Goal: Task Accomplishment & Management: Use online tool/utility

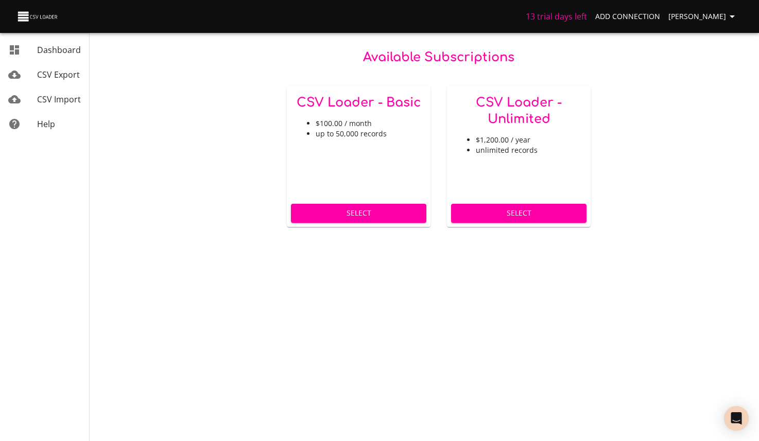
click at [62, 94] on span "CSV Import" at bounding box center [59, 99] width 44 height 11
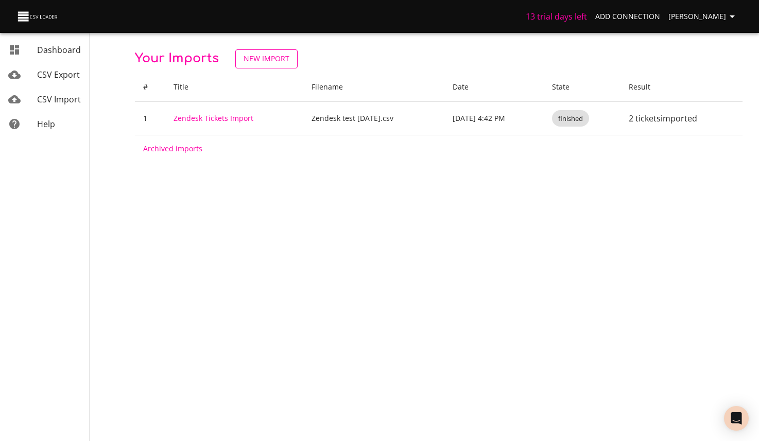
click at [243, 61] on span "New Import" at bounding box center [266, 59] width 46 height 13
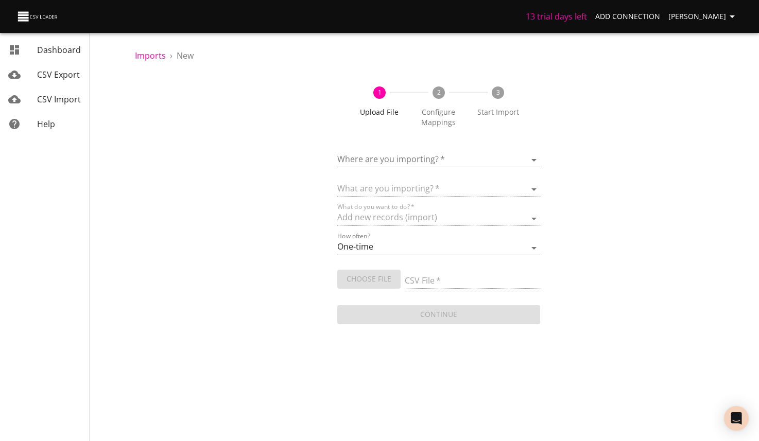
click at [522, 158] on body "13 trial days left Add Connection Michelle Dashboard CSV Export CSV Import Help…" at bounding box center [379, 220] width 759 height 441
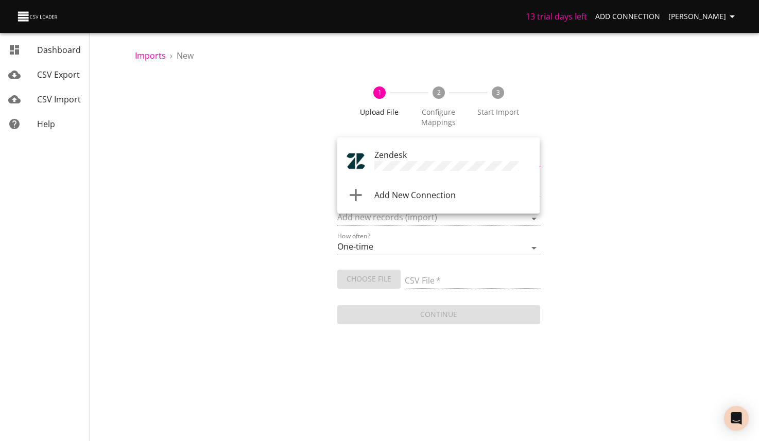
click at [405, 159] on span "Zendesk" at bounding box center [390, 154] width 32 height 11
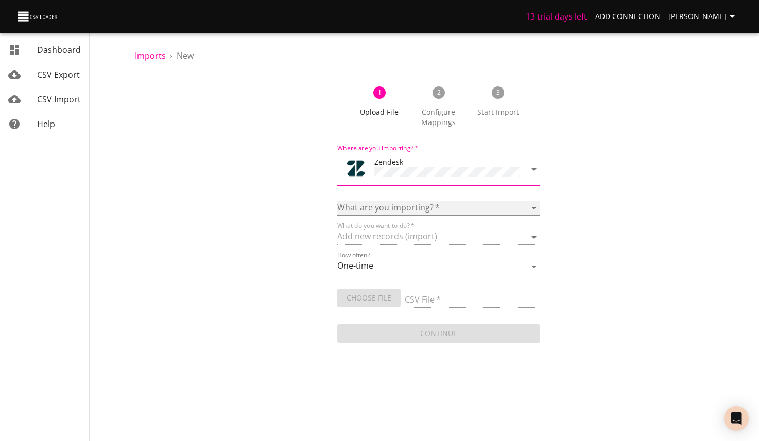
click at [430, 203] on select "Article categories Articles Comments Organizations Ticket forms Tickets Users" at bounding box center [438, 208] width 202 height 15
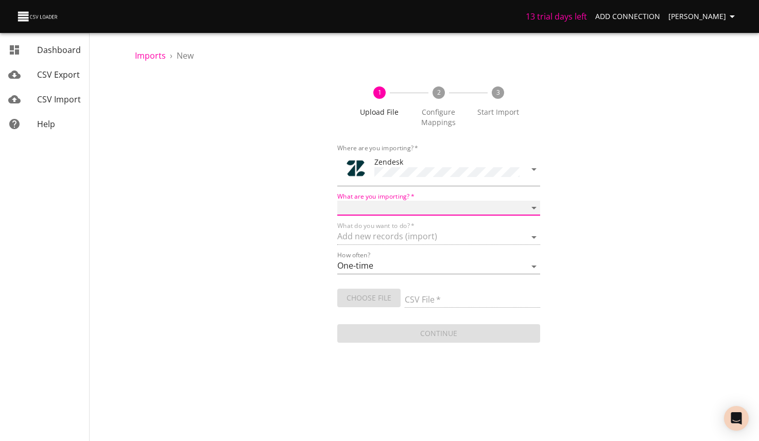
select select "tickets"
click at [337, 201] on select "Article categories Articles Comments Organizations Ticket forms Tickets Users" at bounding box center [438, 208] width 202 height 15
click at [471, 295] on input "CSV File   *" at bounding box center [472, 300] width 135 height 15
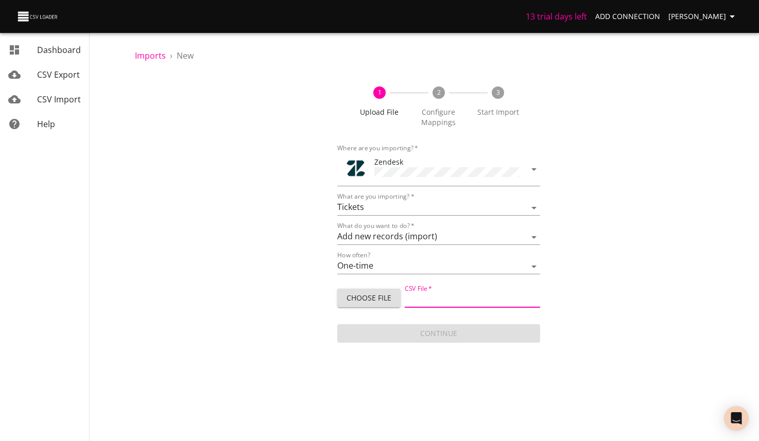
type input "Zendesk test 10.8.25.csv"
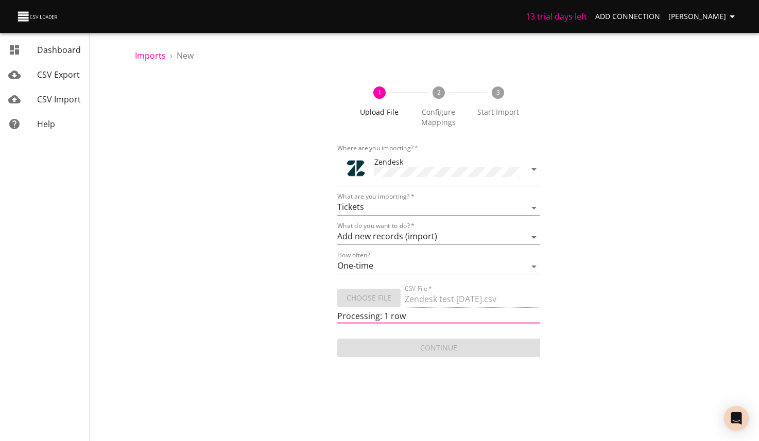
click at [621, 246] on div "1 Upload File 2 Configure Mappings 3 Start Import Where are you importing?   * …" at bounding box center [438, 216] width 607 height 285
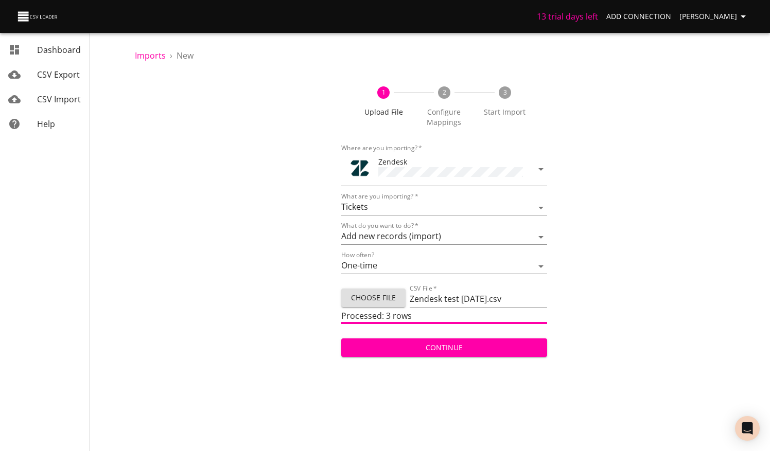
click at [208, 172] on div "1 Upload File 2 Configure Mappings 3 Start Import Where are you importing?   * …" at bounding box center [444, 216] width 619 height 285
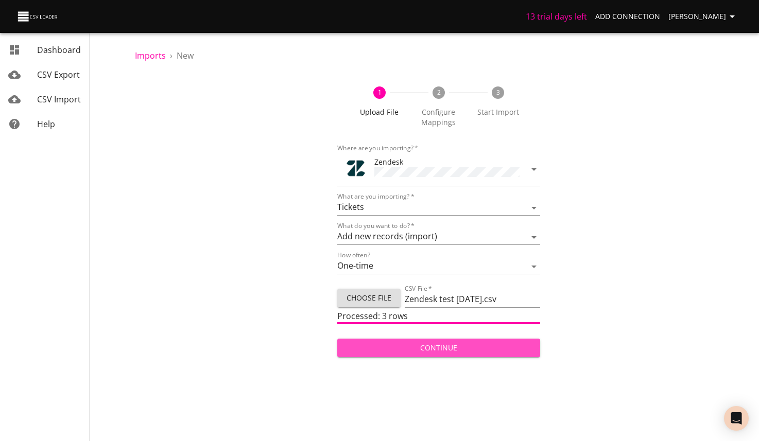
click at [427, 344] on span "Continue" at bounding box center [438, 348] width 186 height 13
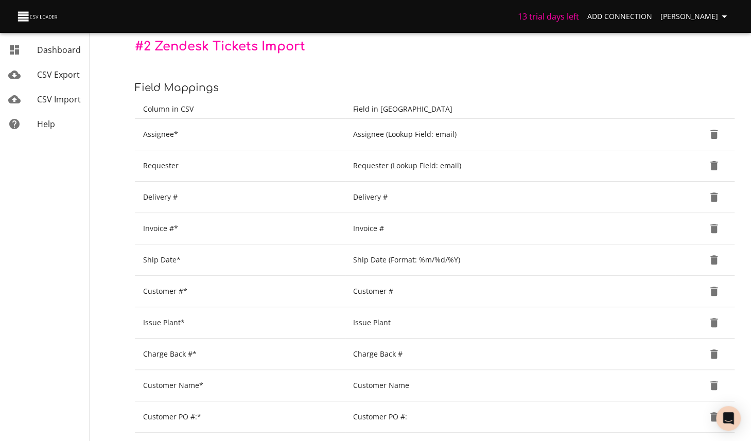
scroll to position [256, 0]
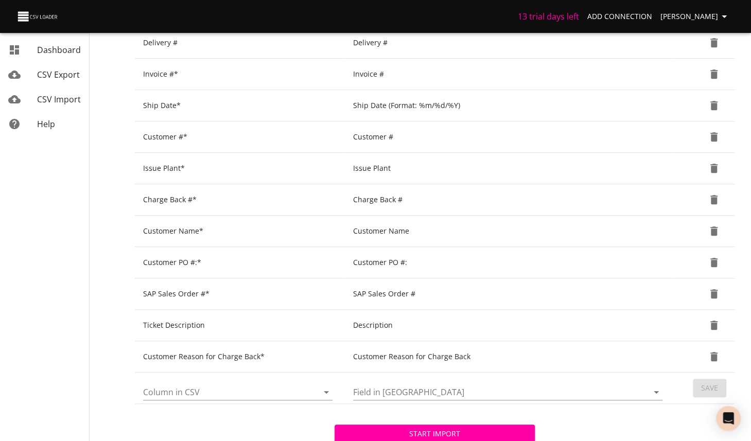
click at [318, 387] on div at bounding box center [319, 392] width 27 height 14
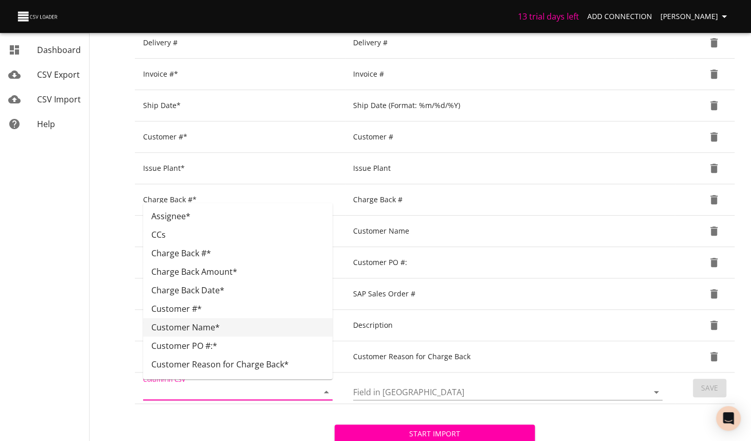
scroll to position [204, 0]
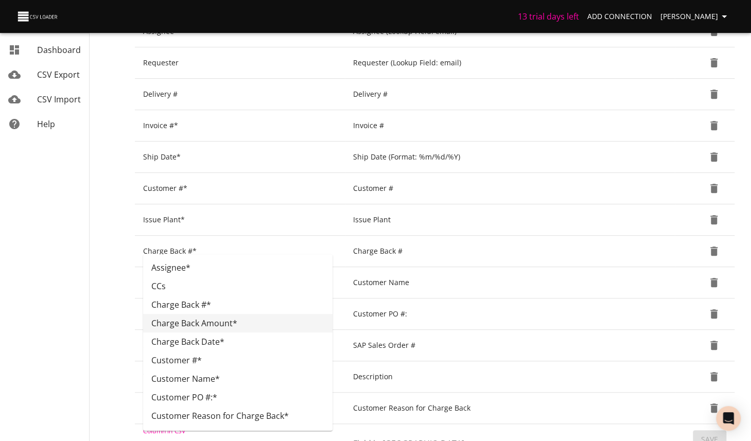
click at [220, 324] on li "Charge Back Amount*" at bounding box center [237, 323] width 189 height 19
type input "Charge Back Amount*"
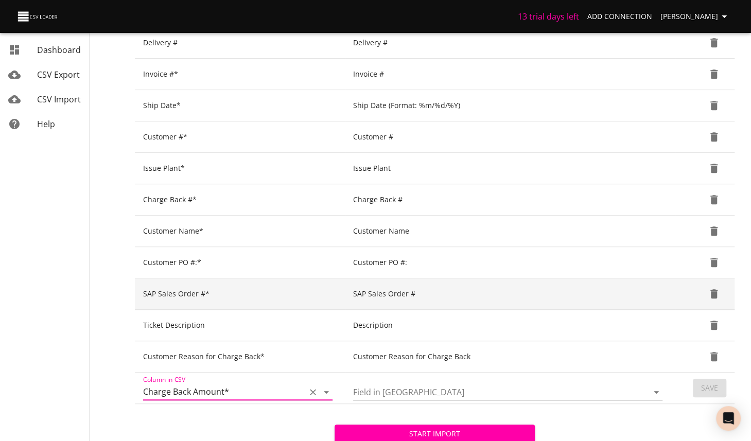
scroll to position [307, 0]
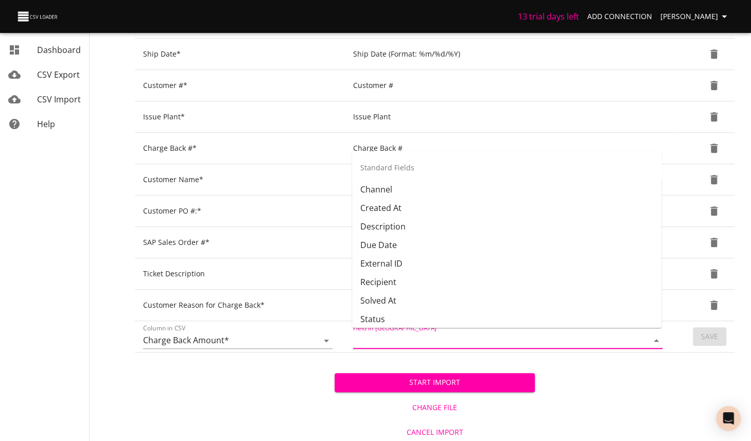
click at [487, 336] on input "Field in [GEOGRAPHIC_DATA]" at bounding box center [491, 341] width 277 height 16
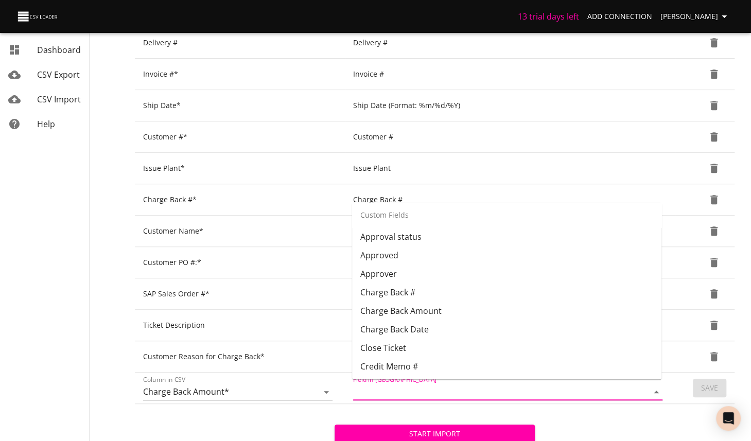
scroll to position [463, 0]
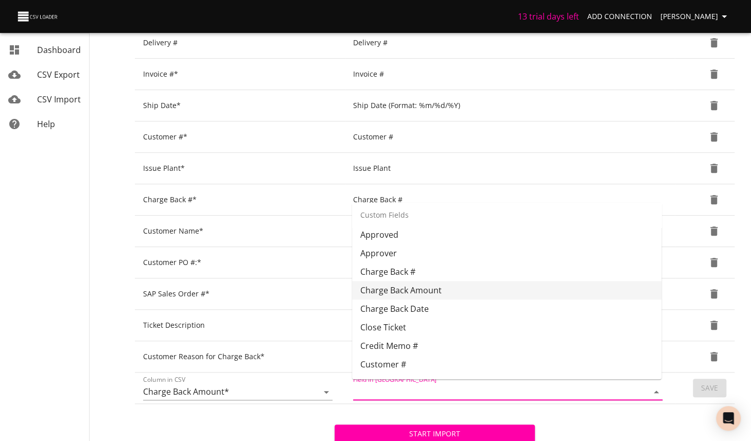
click at [453, 288] on li "Charge Back Amount" at bounding box center [506, 290] width 309 height 19
type input "Charge Back Amount"
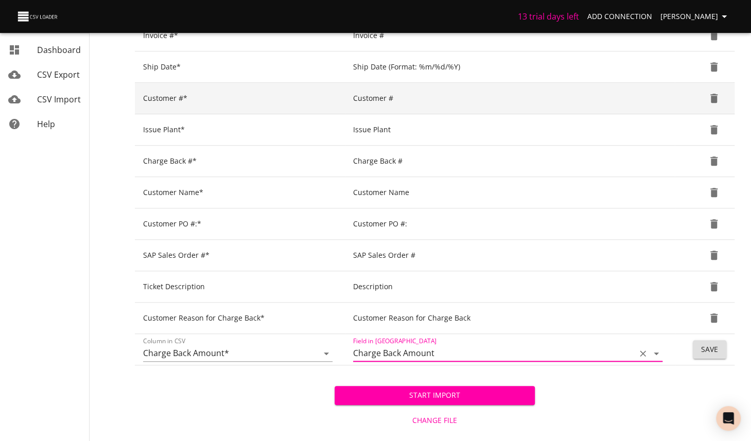
scroll to position [307, 0]
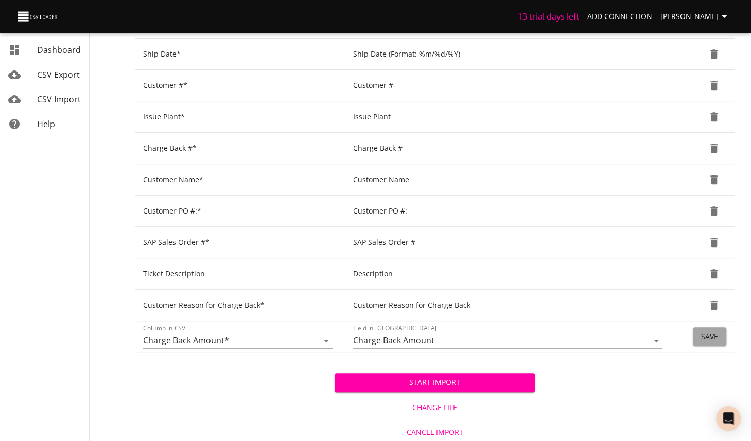
click at [709, 334] on span "Save" at bounding box center [709, 336] width 17 height 13
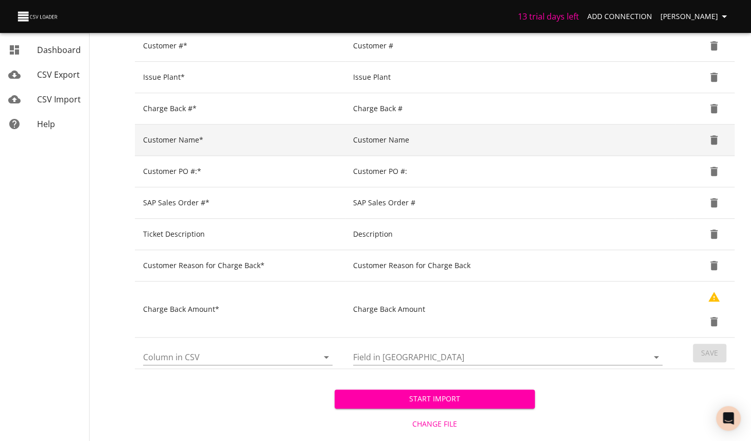
scroll to position [360, 0]
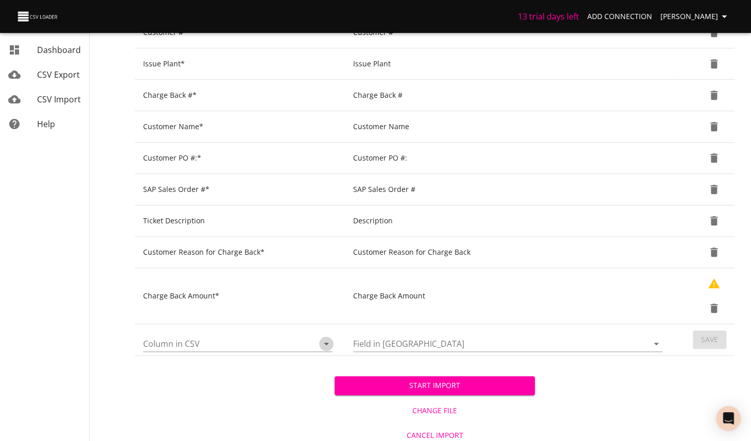
click at [328, 344] on icon "Open" at bounding box center [326, 344] width 12 height 12
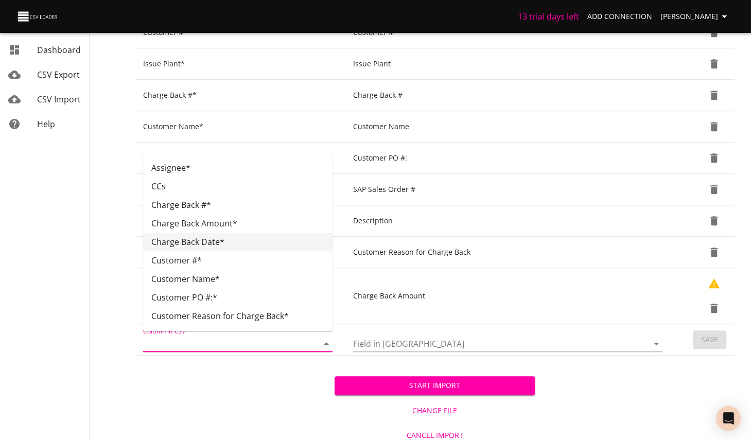
click at [202, 242] on li "Charge Back Date*" at bounding box center [237, 242] width 189 height 19
type input "Charge Back Date*"
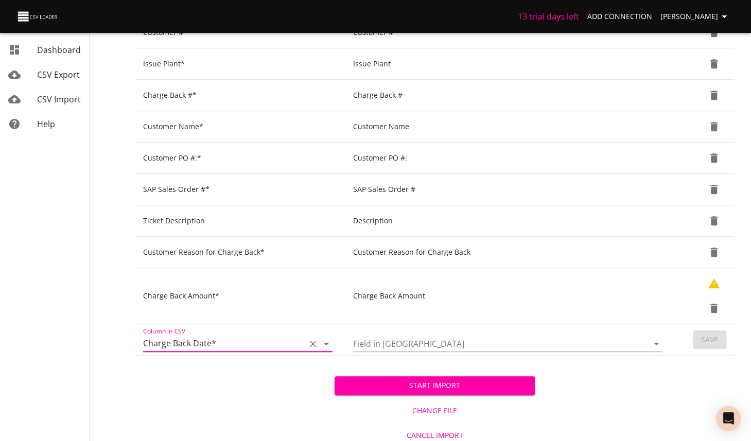
click at [658, 338] on icon "Open" at bounding box center [656, 344] width 12 height 12
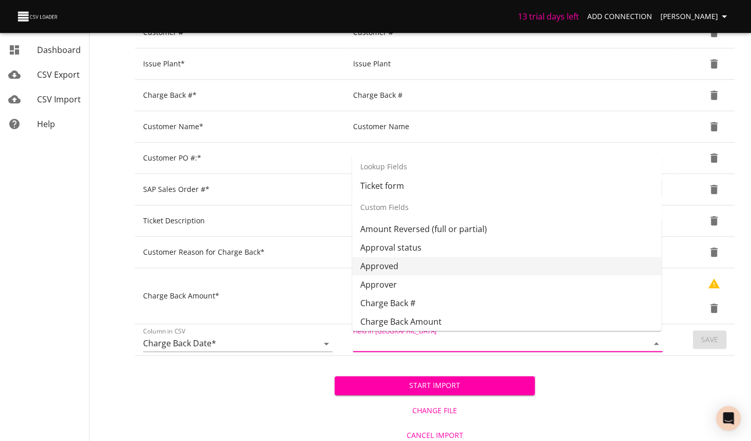
scroll to position [435, 0]
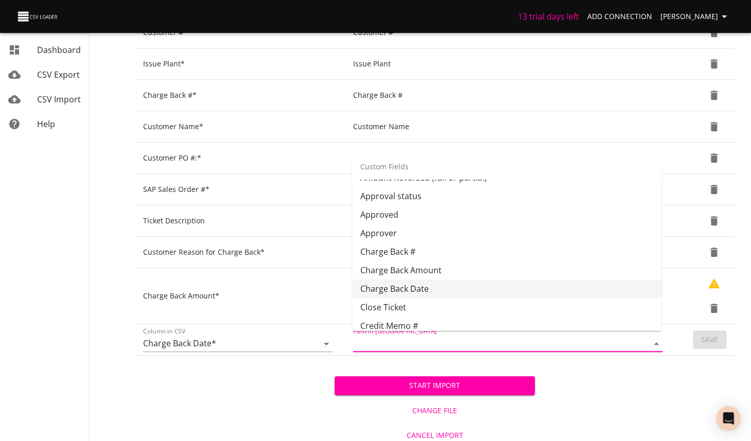
click at [431, 286] on li "Charge Back Date" at bounding box center [506, 289] width 309 height 19
type input "Charge Back Date"
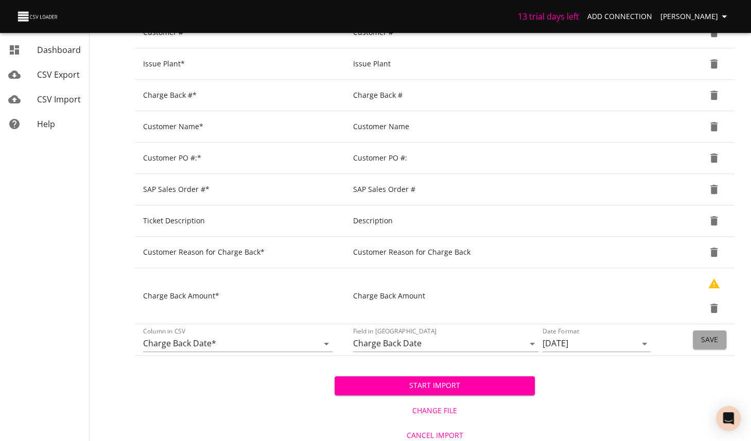
click at [714, 337] on span "Save" at bounding box center [709, 340] width 17 height 13
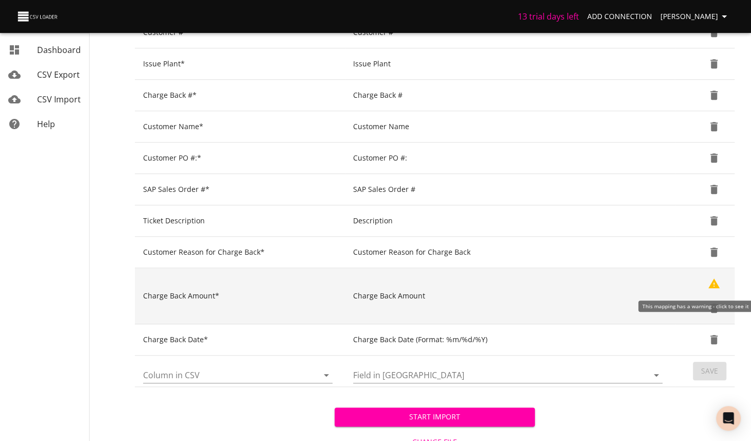
click at [715, 283] on icon "Show Warnings" at bounding box center [713, 283] width 11 height 10
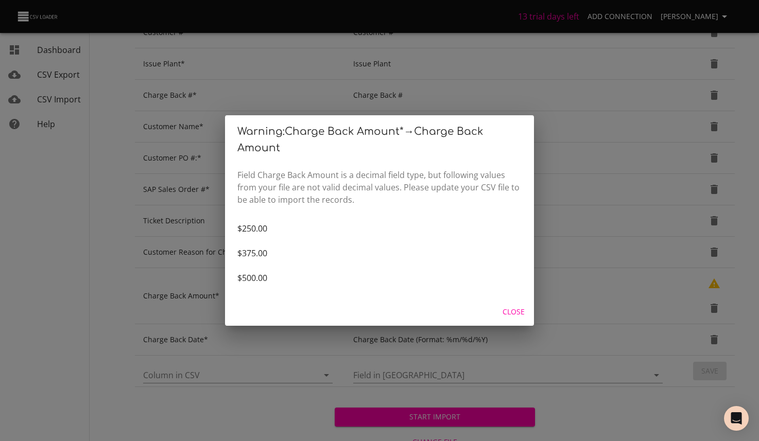
click at [517, 312] on span "Close" at bounding box center [513, 312] width 25 height 13
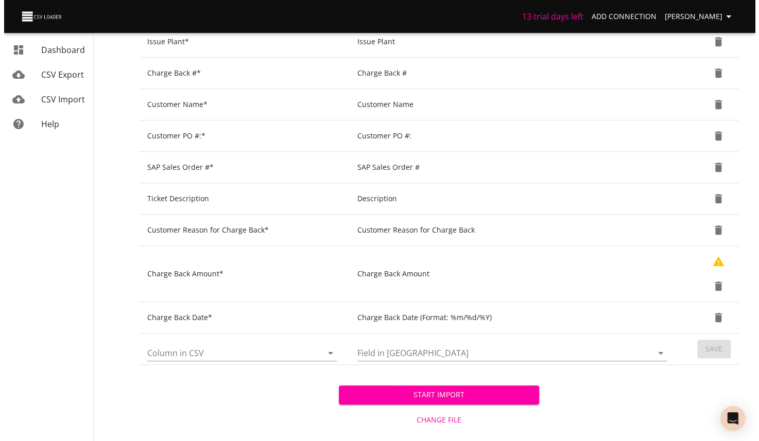
scroll to position [394, 0]
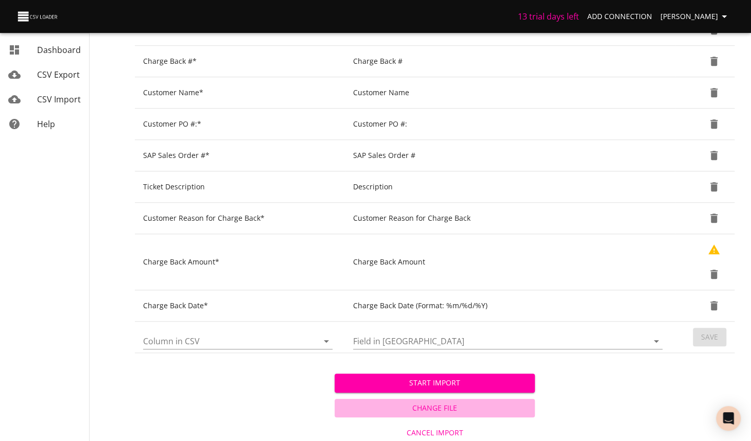
click at [433, 402] on span "Change File" at bounding box center [434, 408] width 191 height 13
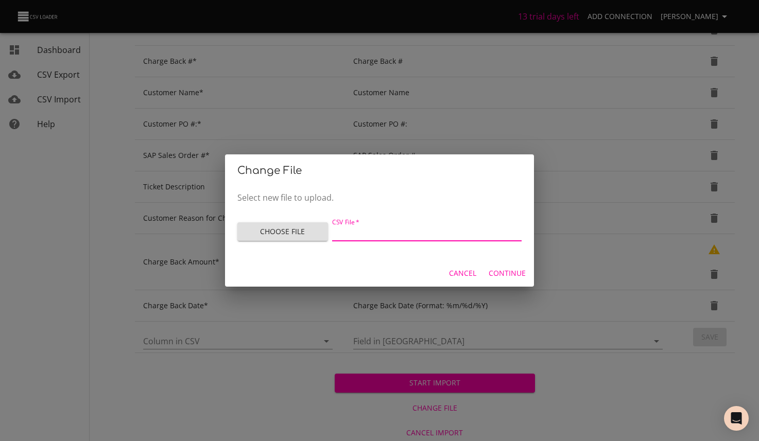
click at [356, 236] on input "CSV File   *" at bounding box center [426, 233] width 189 height 15
type input "Zendesk test 10.8.25.csv"
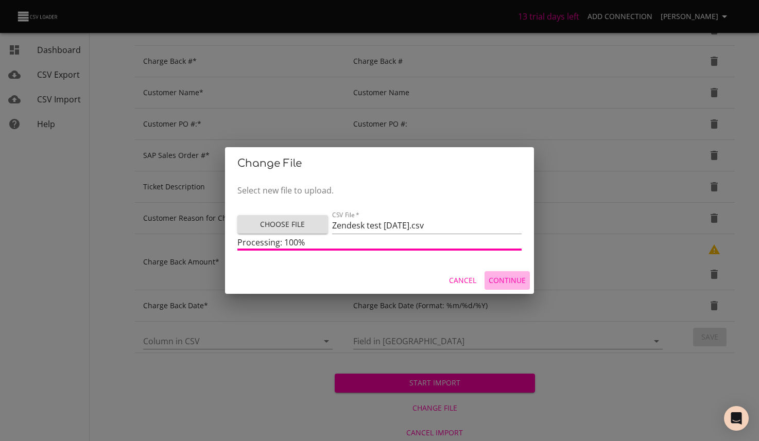
click at [503, 282] on span "Continue" at bounding box center [506, 280] width 37 height 13
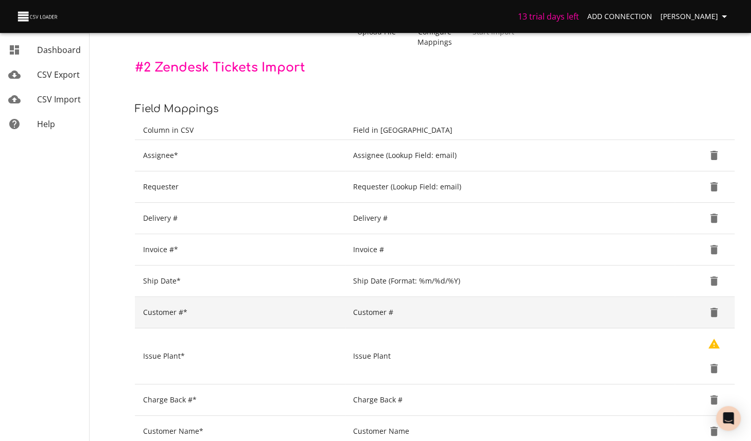
scroll to position [103, 0]
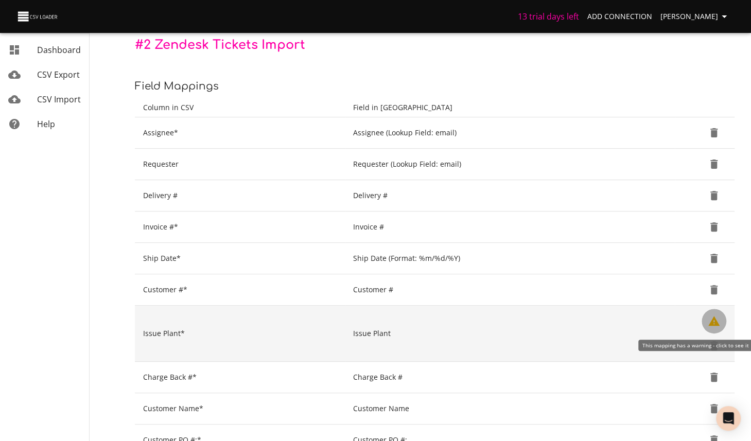
click at [714, 322] on icon "Show Warnings" at bounding box center [713, 321] width 11 height 10
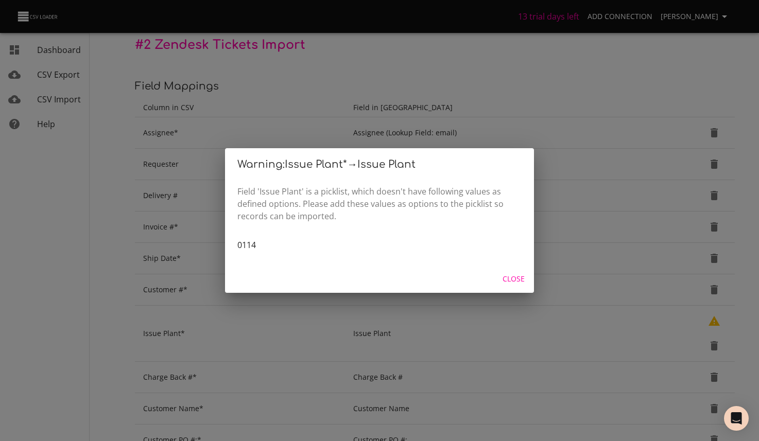
click at [522, 278] on span "Close" at bounding box center [513, 279] width 25 height 13
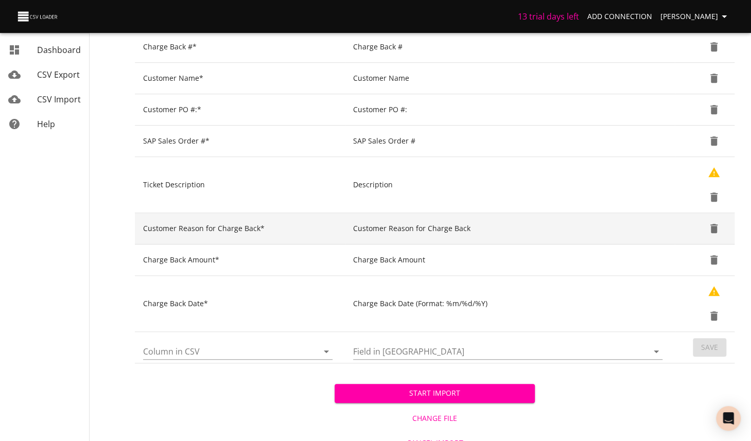
scroll to position [444, 0]
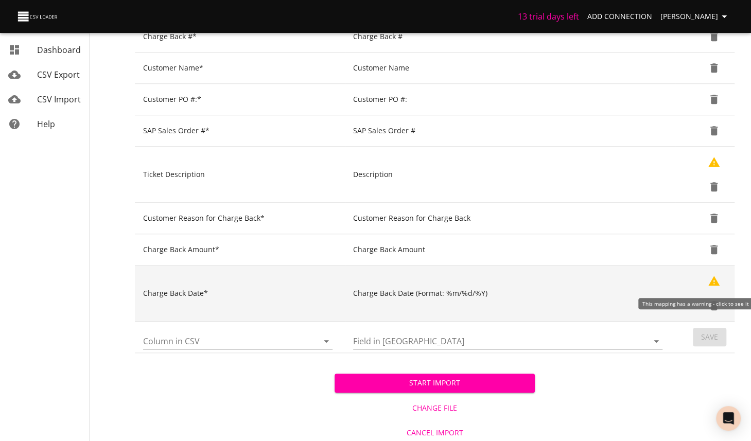
click at [714, 276] on icon "Show Warnings" at bounding box center [713, 281] width 11 height 10
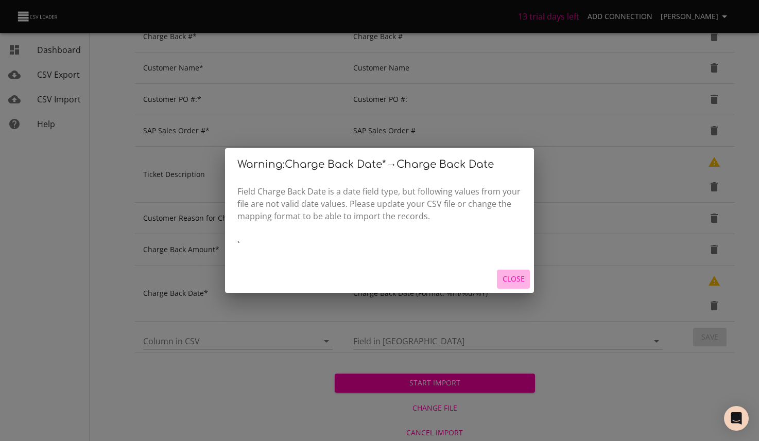
click at [502, 283] on span "Close" at bounding box center [513, 279] width 25 height 13
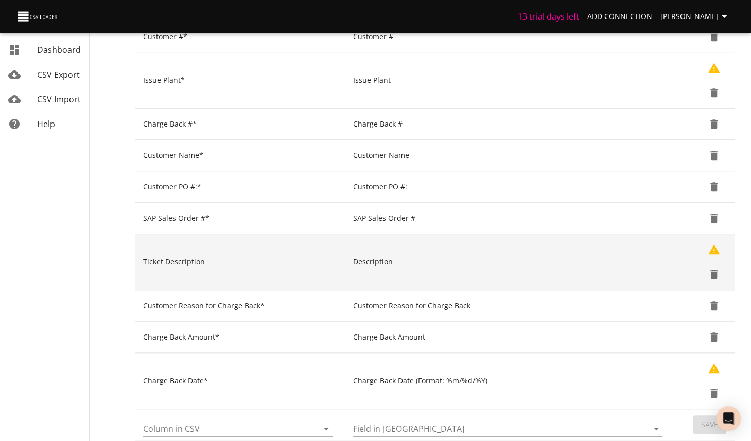
scroll to position [341, 0]
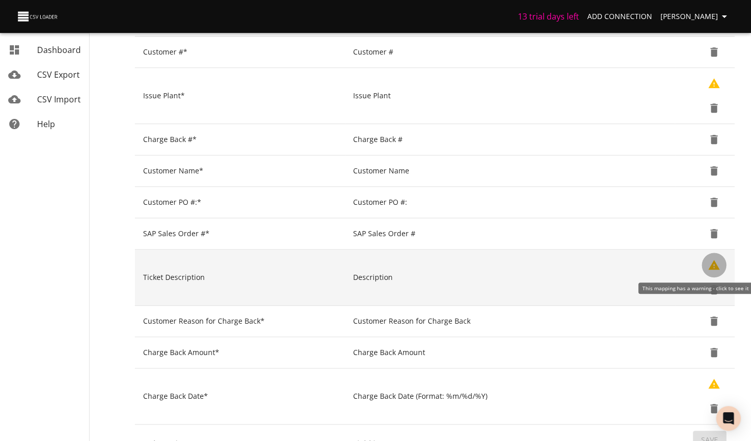
click at [719, 262] on icon "Show Warnings" at bounding box center [714, 265] width 12 height 12
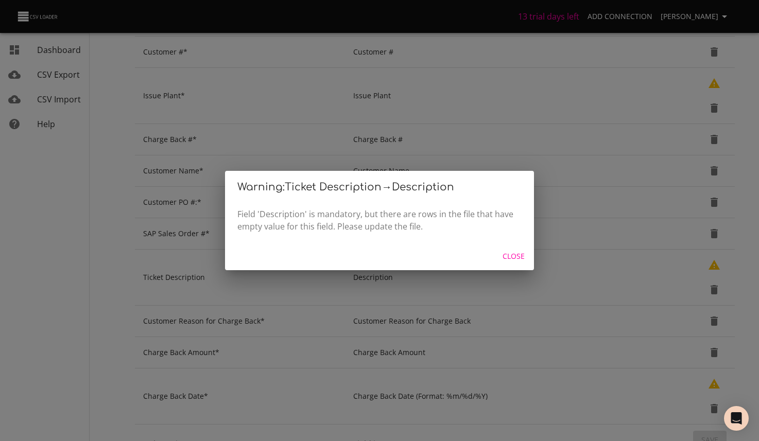
click at [504, 254] on span "Close" at bounding box center [513, 256] width 25 height 13
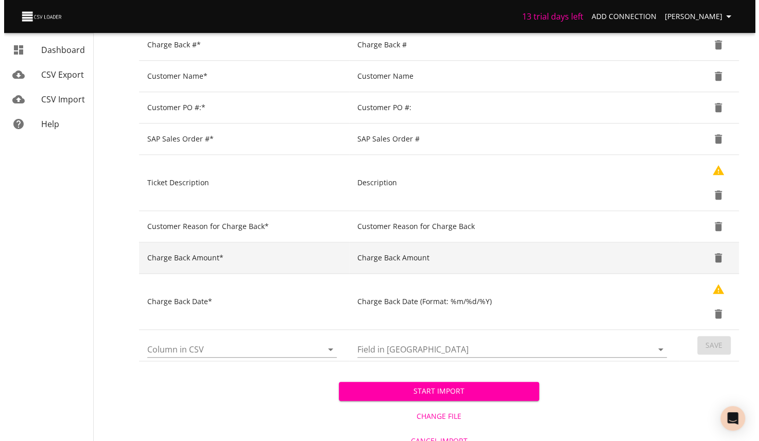
scroll to position [444, 0]
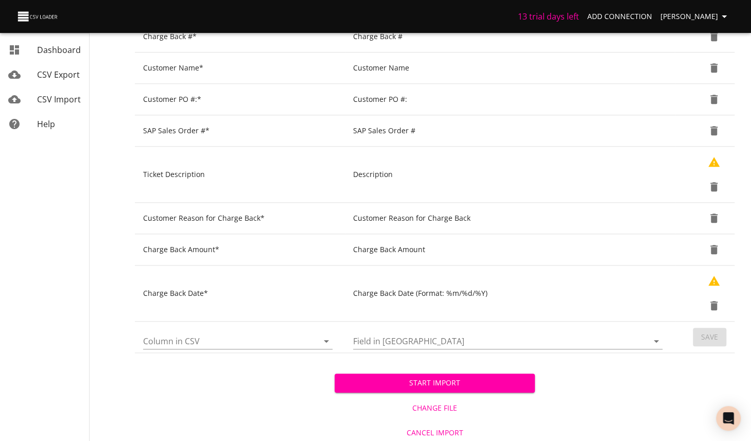
click at [441, 402] on span "Change File" at bounding box center [434, 408] width 191 height 13
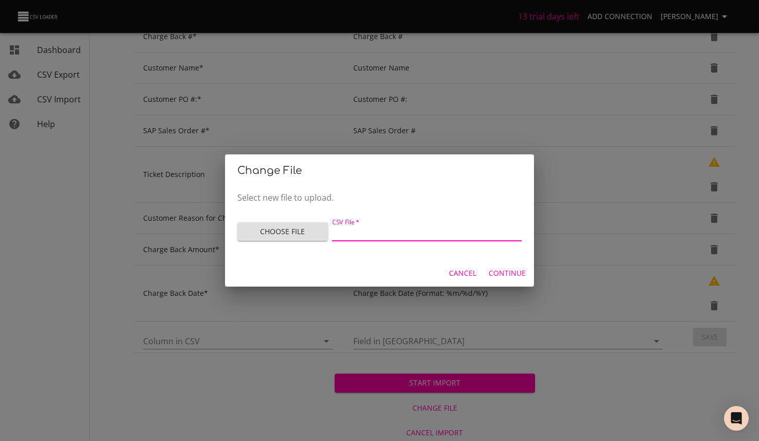
click at [375, 233] on input "CSV File   *" at bounding box center [426, 233] width 189 height 15
type input "Zendesk test [DATE] - 2.csv"
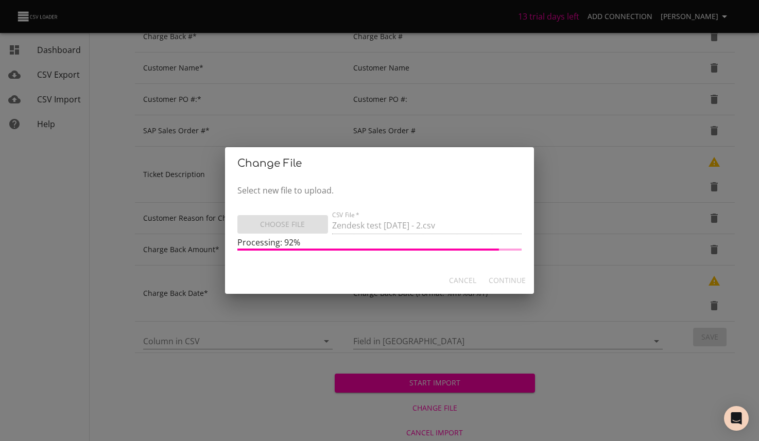
click at [437, 168] on h2 "Change File" at bounding box center [379, 163] width 284 height 16
click at [439, 188] on p "Select new file to upload." at bounding box center [379, 190] width 284 height 12
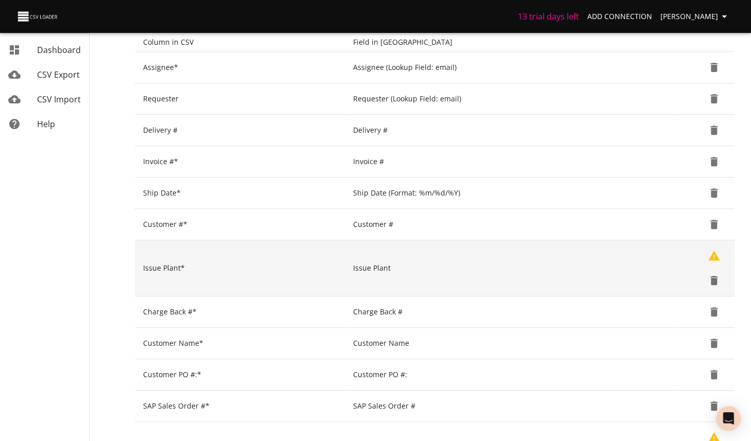
scroll to position [257, 0]
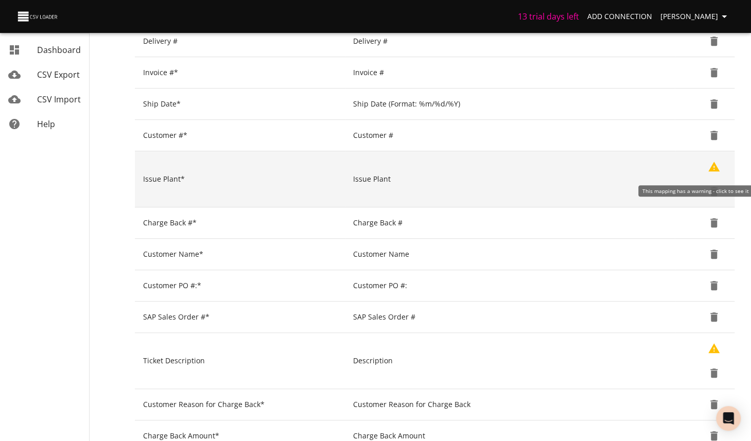
click at [713, 167] on icon "Show Warnings" at bounding box center [713, 167] width 11 height 10
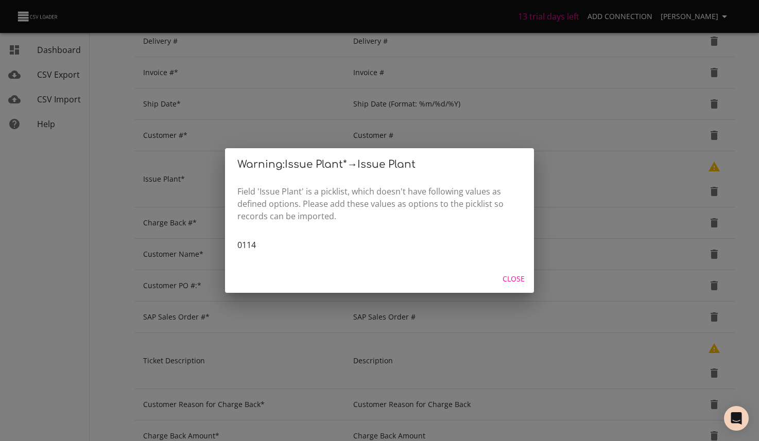
click at [520, 280] on span "Close" at bounding box center [513, 279] width 25 height 13
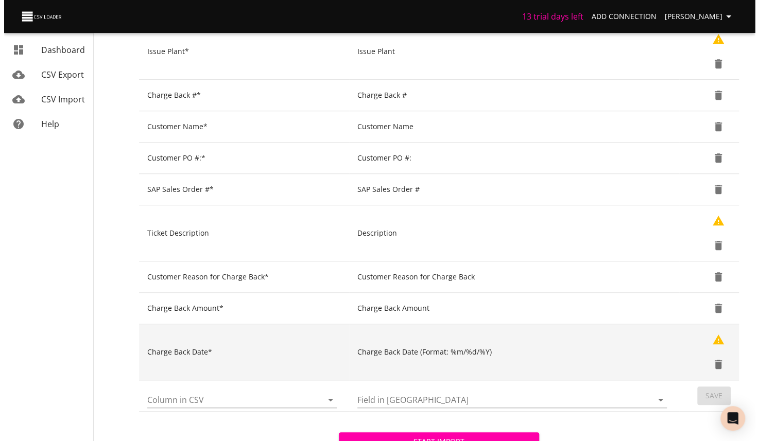
scroll to position [444, 0]
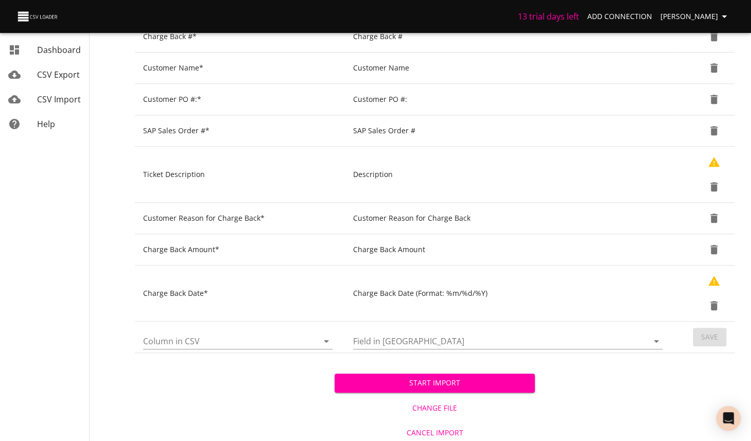
click at [438, 403] on span "Change File" at bounding box center [434, 408] width 191 height 13
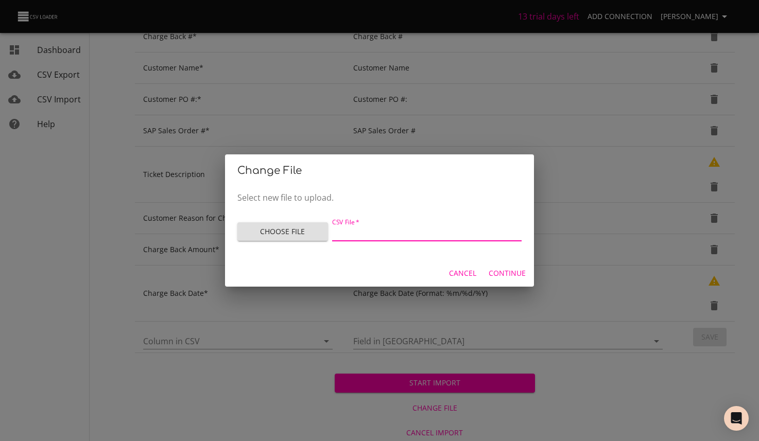
click at [366, 231] on input "CSV File   *" at bounding box center [426, 233] width 189 height 15
type input "Zendesk test [DATE] - 2.csv"
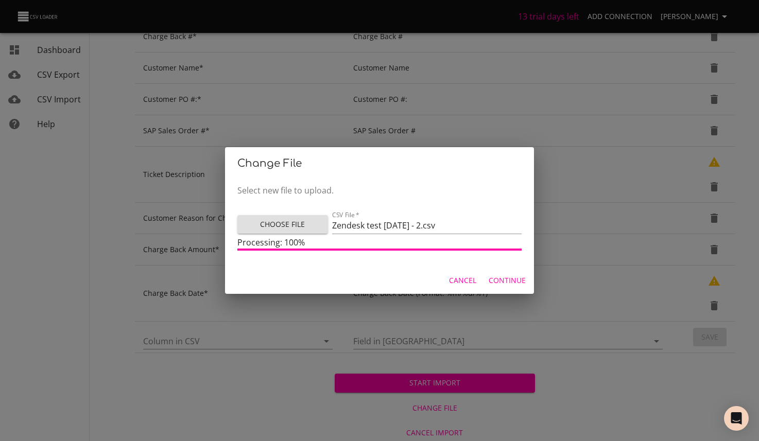
click at [504, 284] on span "Continue" at bounding box center [506, 280] width 37 height 13
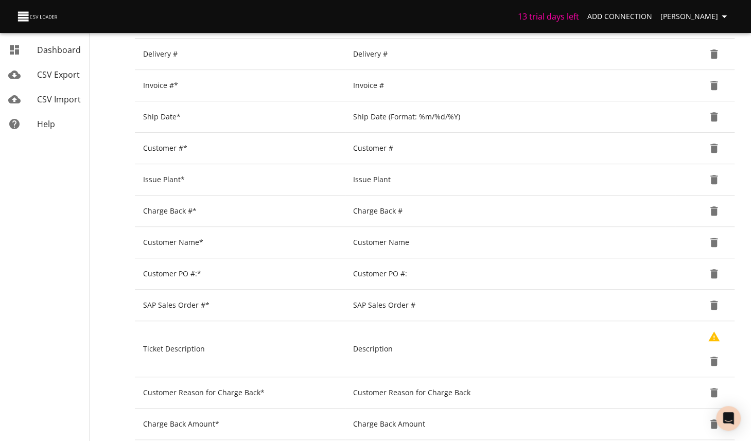
scroll to position [257, 0]
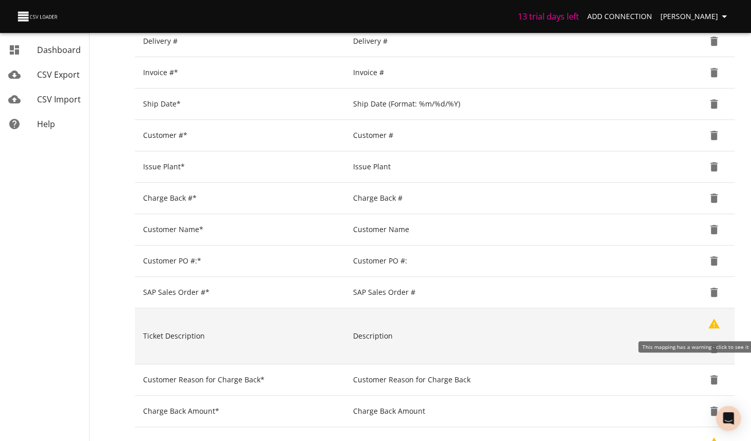
click at [717, 322] on icon "Show Warnings" at bounding box center [714, 324] width 12 height 12
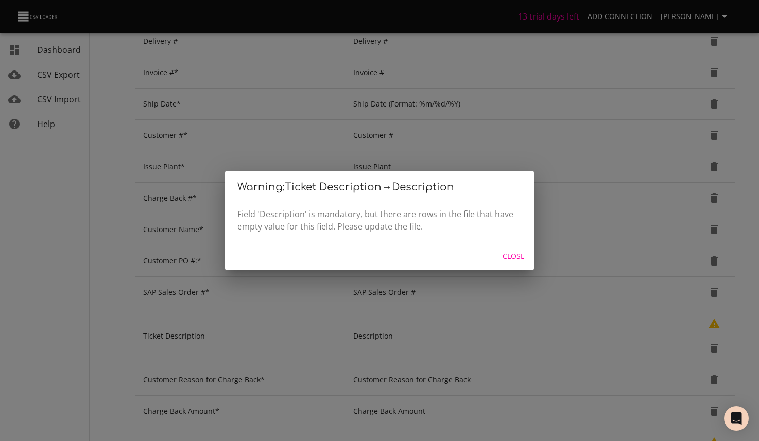
click at [511, 258] on span "Close" at bounding box center [513, 256] width 25 height 13
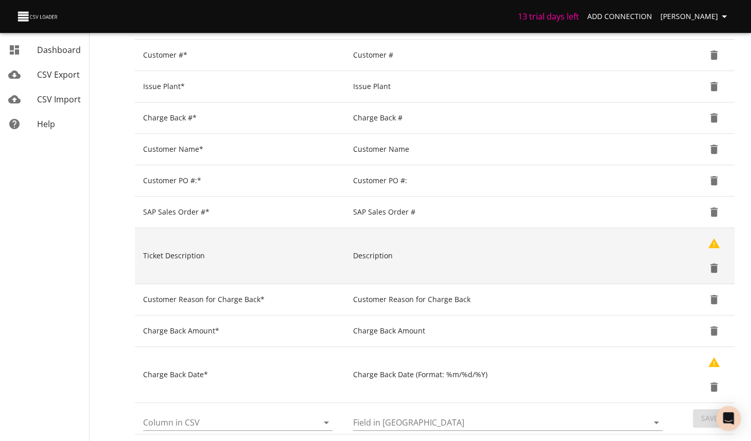
scroll to position [419, 0]
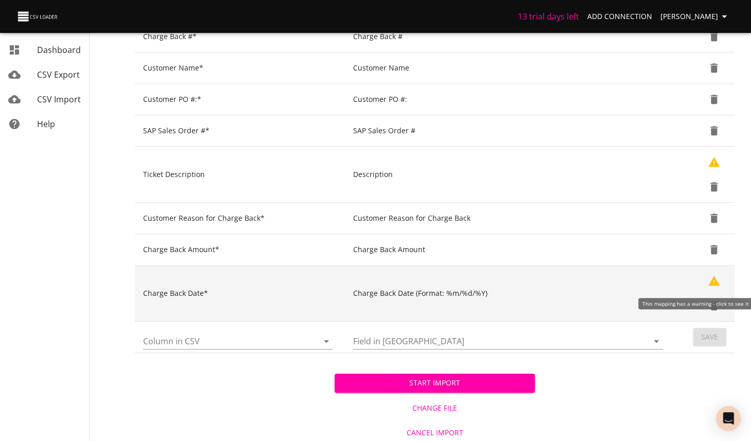
click at [715, 281] on icon "Show Warnings" at bounding box center [713, 281] width 11 height 10
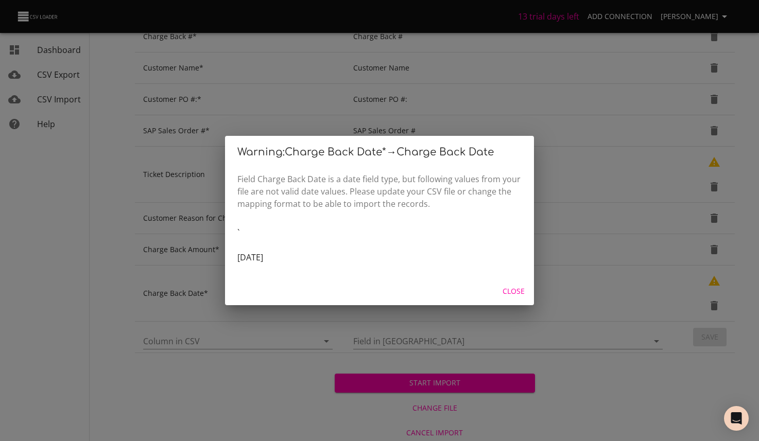
click at [516, 289] on span "Close" at bounding box center [513, 291] width 25 height 13
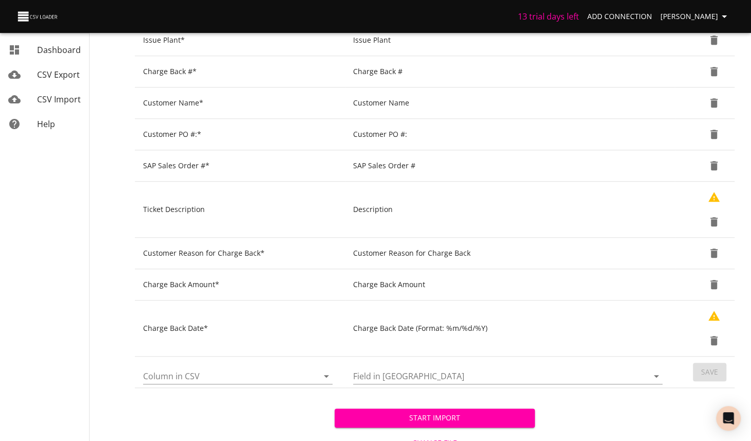
scroll to position [368, 0]
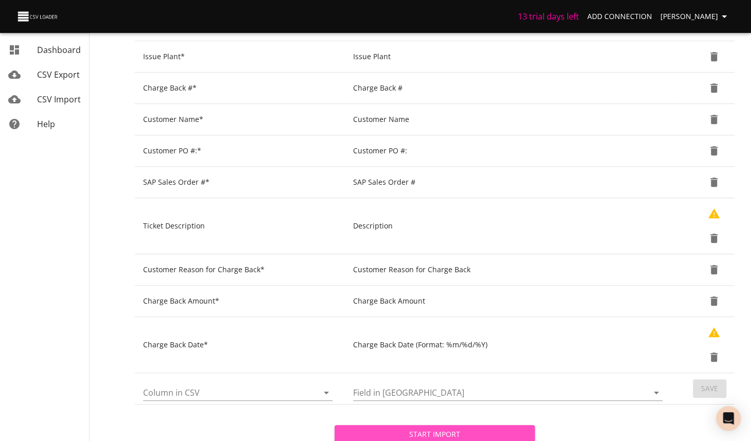
click at [478, 436] on span "Start Import" at bounding box center [434, 434] width 183 height 13
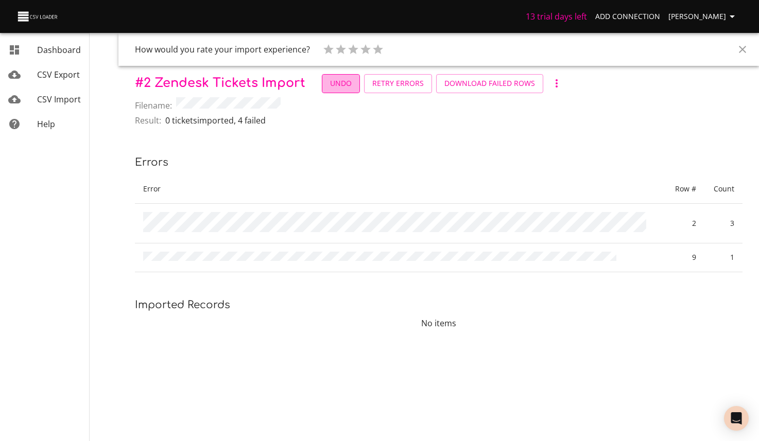
click at [345, 86] on span "Undo" at bounding box center [341, 83] width 22 height 13
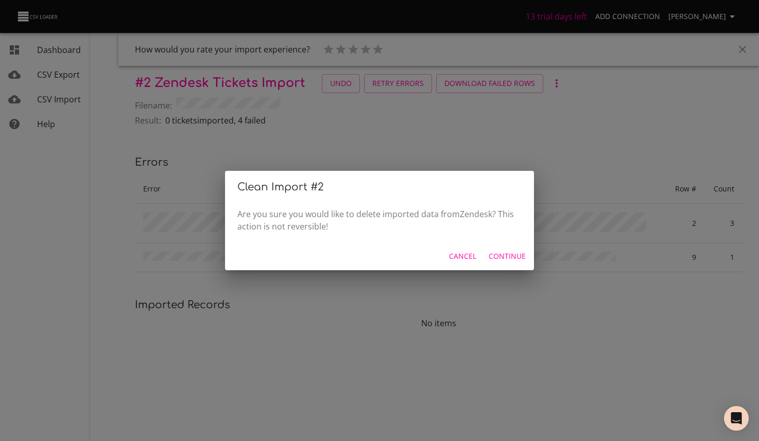
click at [503, 257] on span "Continue" at bounding box center [506, 256] width 37 height 13
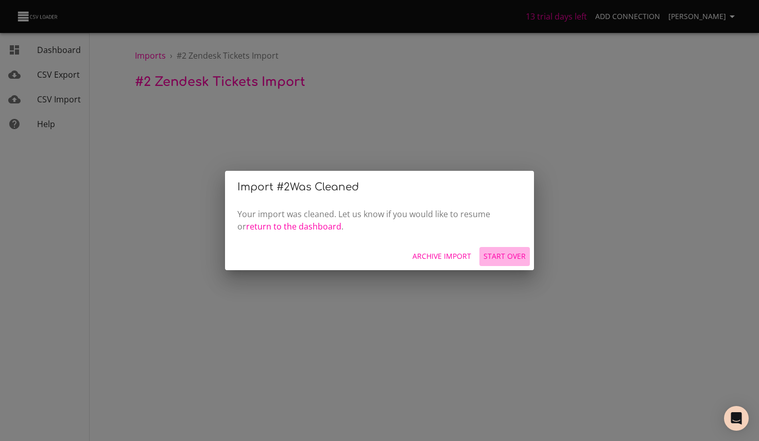
click at [509, 258] on span "Start Over" at bounding box center [504, 256] width 42 height 13
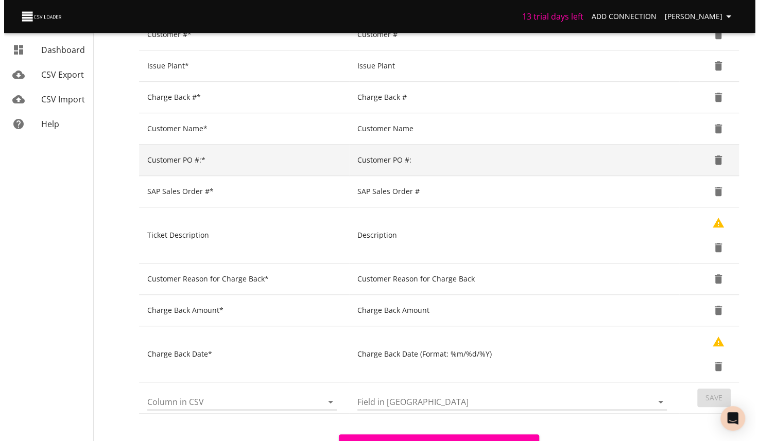
scroll to position [394, 0]
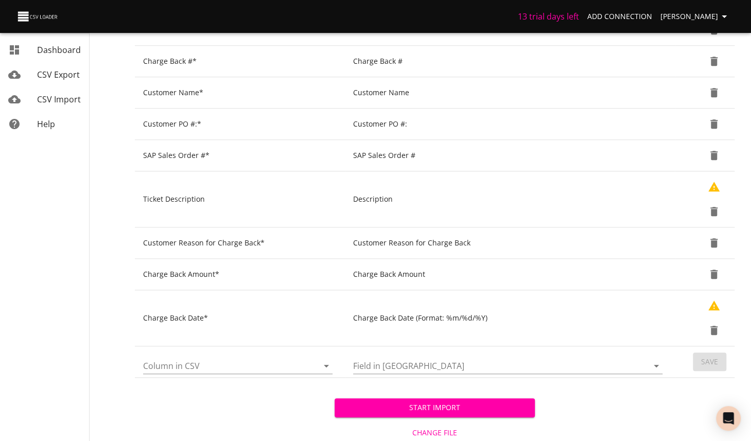
click at [441, 430] on span "Change File" at bounding box center [434, 433] width 191 height 13
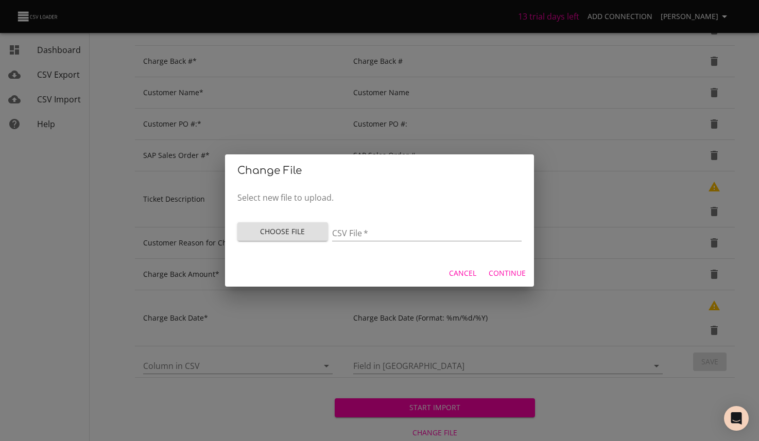
click at [375, 231] on input "CSV File   *" at bounding box center [426, 233] width 189 height 15
type input "Zendesk test [DATE] - 2.csv"
